Goal: Check status

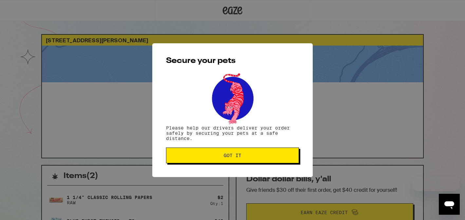
click at [235, 157] on span "Got it" at bounding box center [233, 155] width 18 height 5
